Goal: Task Accomplishment & Management: Complete application form

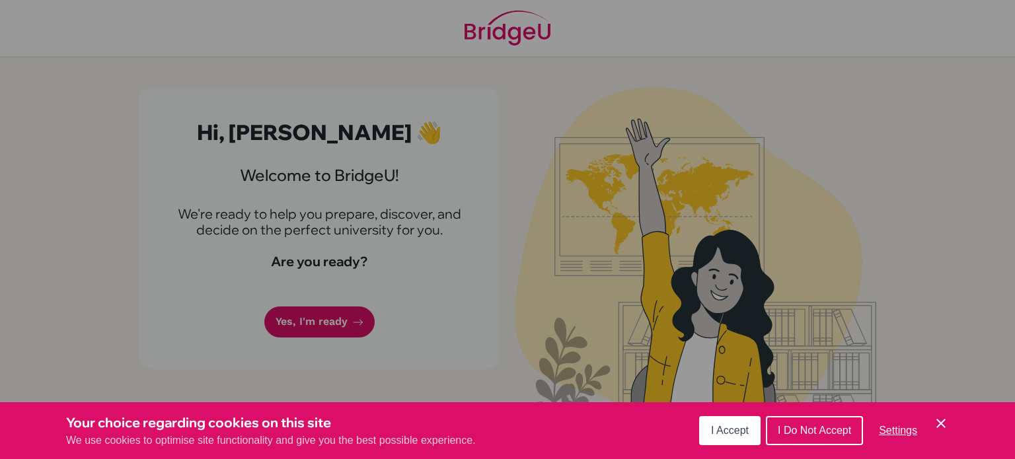
click at [730, 437] on button "I Accept" at bounding box center [729, 430] width 61 height 29
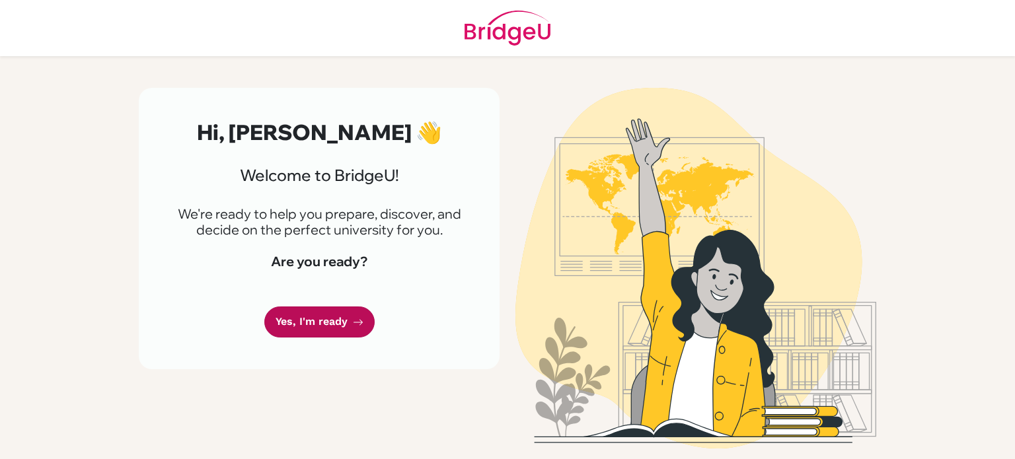
click at [282, 311] on link "Yes, I'm ready" at bounding box center [319, 322] width 110 height 31
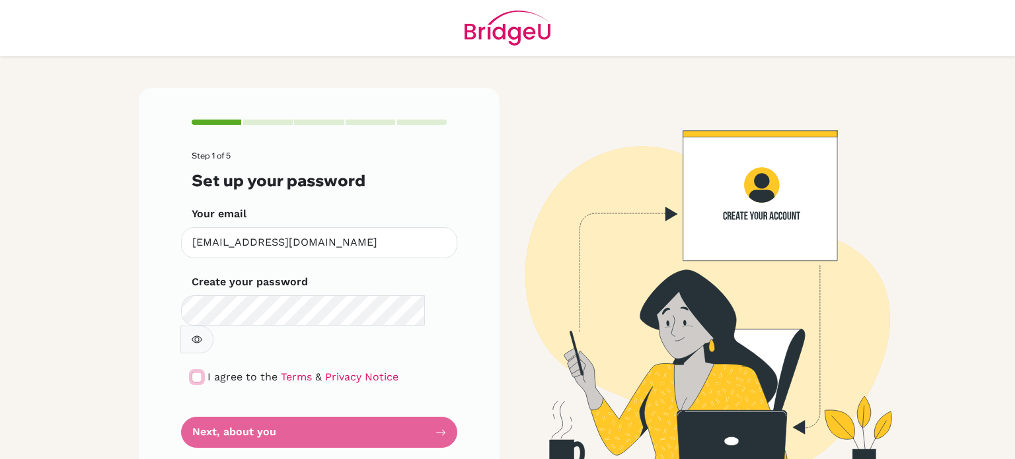
click at [195, 372] on input "checkbox" at bounding box center [197, 377] width 11 height 11
checkbox input "true"
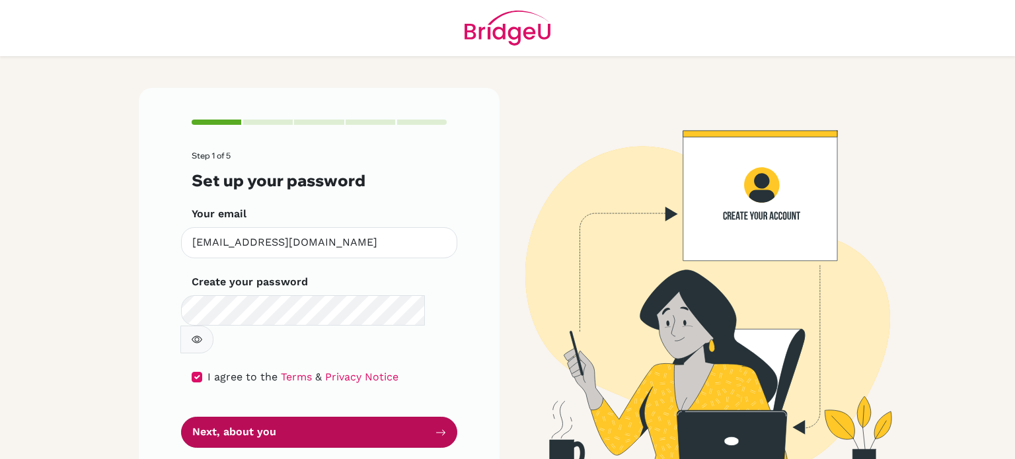
click at [233, 417] on button "Next, about you" at bounding box center [319, 432] width 276 height 31
